Goal: Use online tool/utility: Use online tool/utility

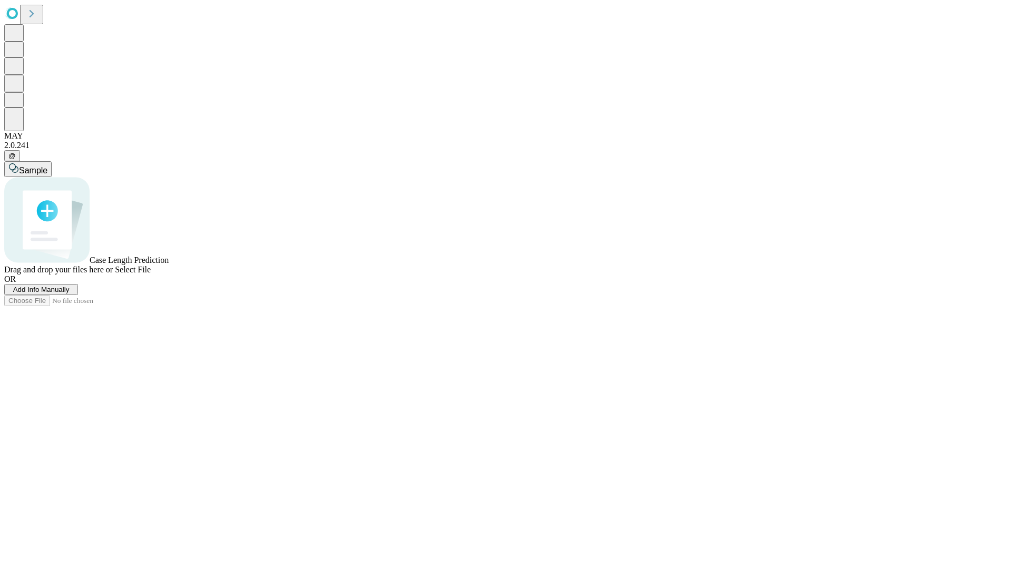
click at [70, 294] on span "Add Info Manually" at bounding box center [41, 290] width 56 height 8
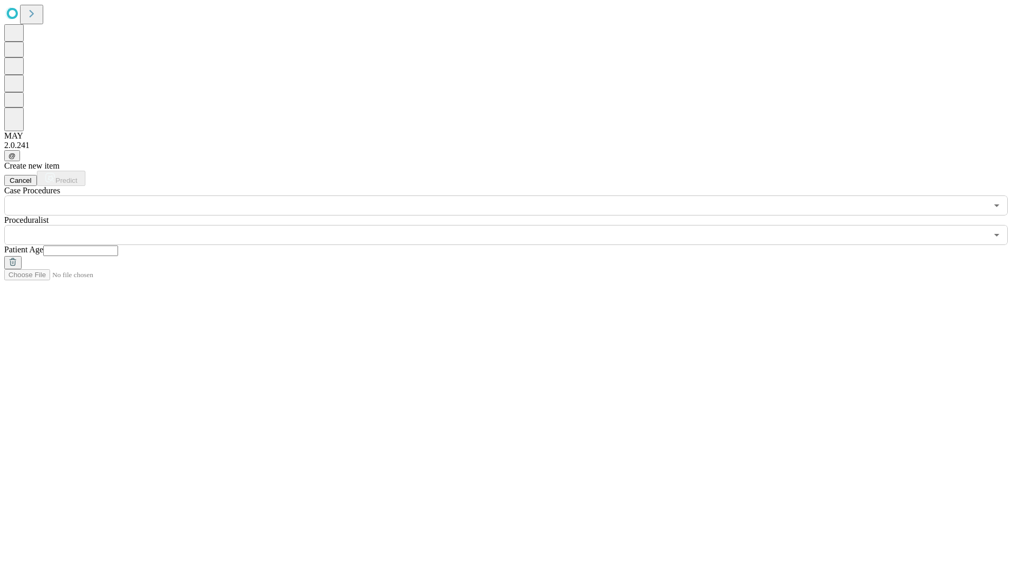
click at [118, 246] on input "text" at bounding box center [80, 251] width 75 height 11
type input "*"
click at [513, 225] on input "text" at bounding box center [495, 235] width 983 height 20
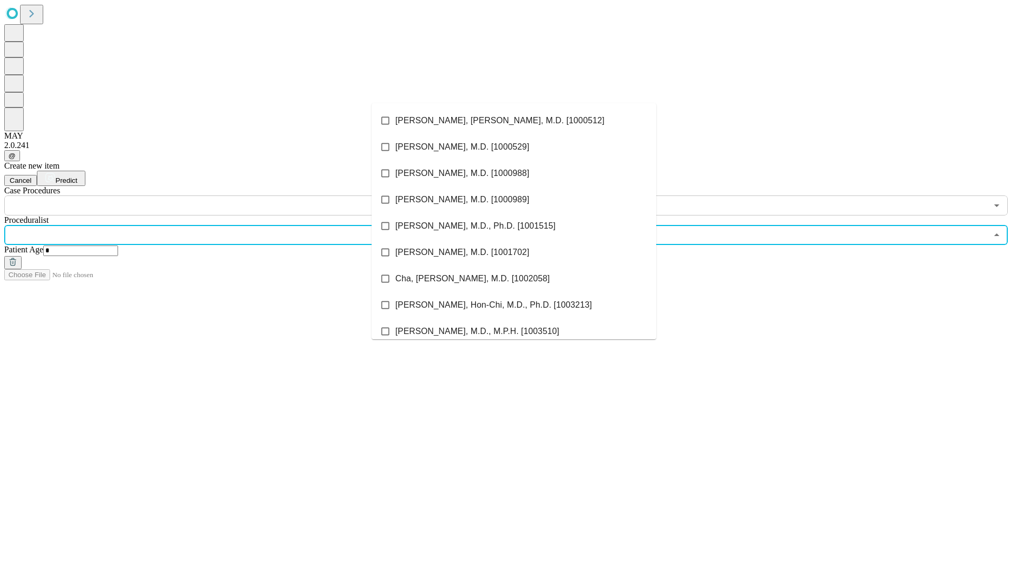
click at [514, 121] on li "[PERSON_NAME], [PERSON_NAME], M.D. [1000512]" at bounding box center [514, 121] width 285 height 26
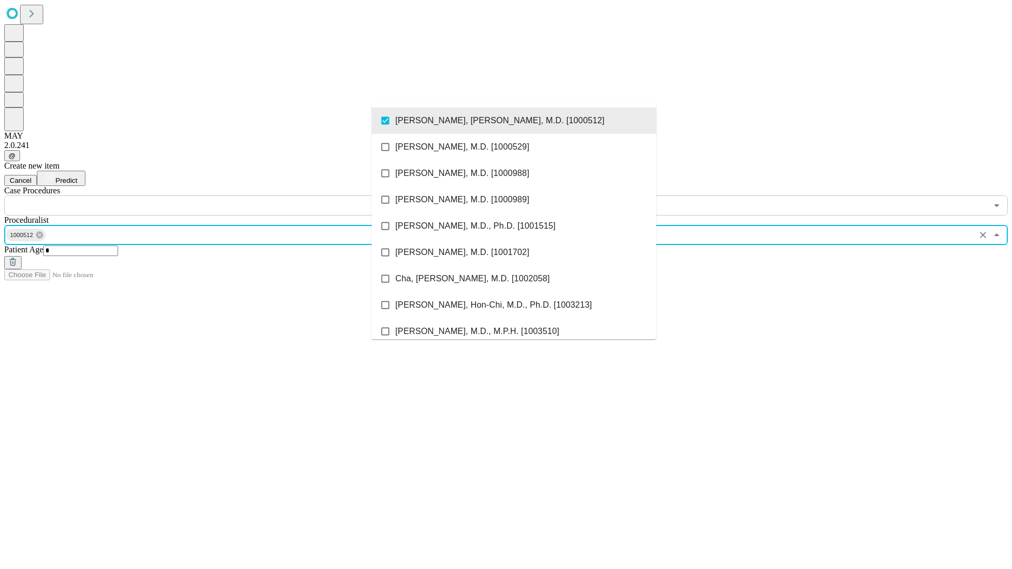
click at [221, 196] on input "text" at bounding box center [495, 206] width 983 height 20
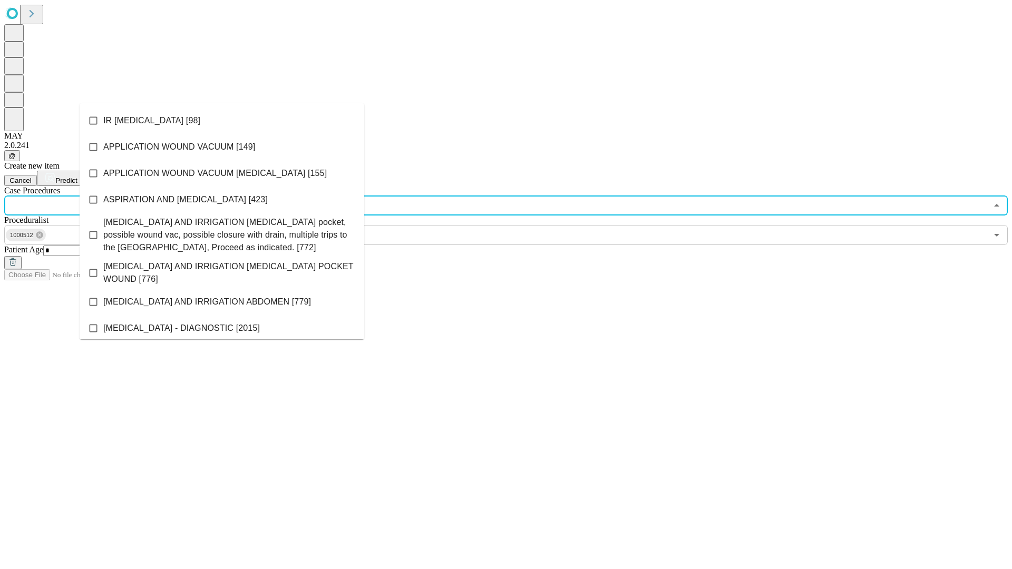
click at [222, 121] on li "IR [MEDICAL_DATA] [98]" at bounding box center [222, 121] width 285 height 26
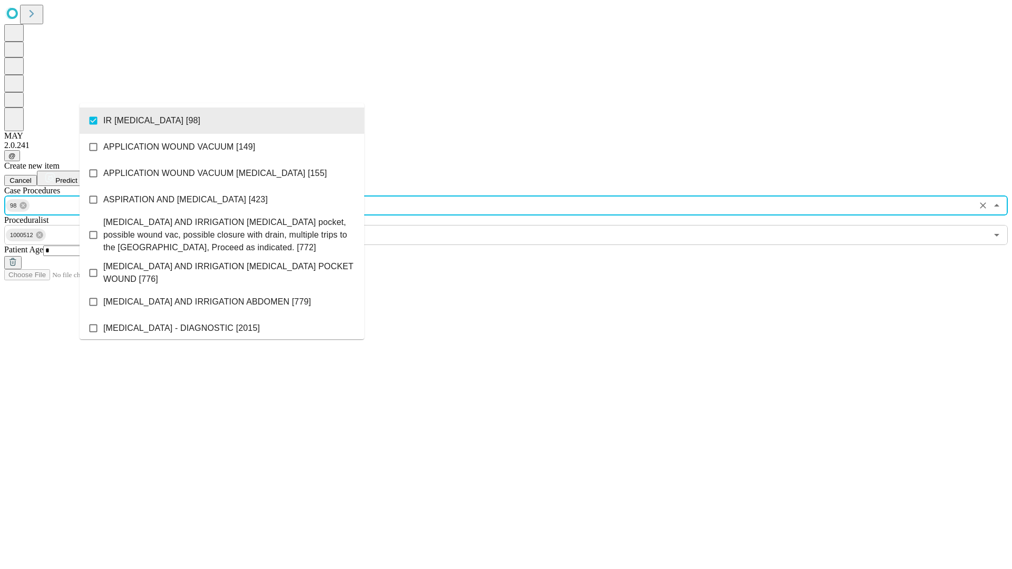
click at [77, 177] on span "Predict" at bounding box center [66, 181] width 22 height 8
